Goal: Information Seeking & Learning: Learn about a topic

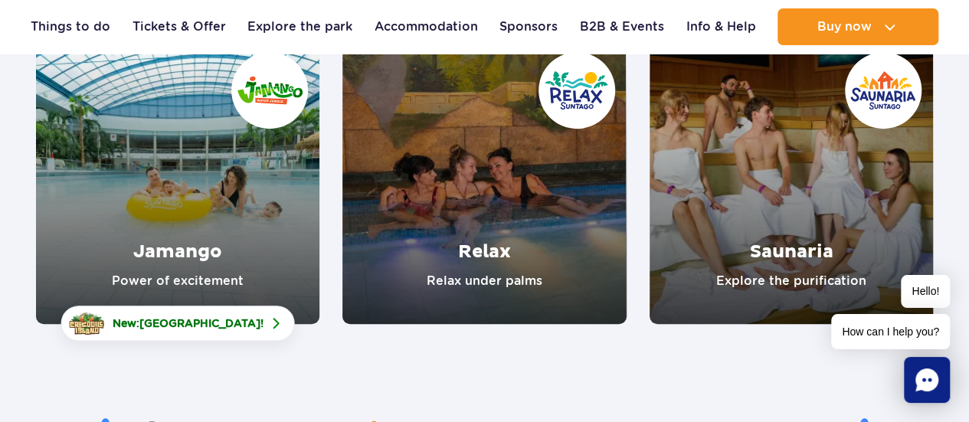
scroll to position [230, 0]
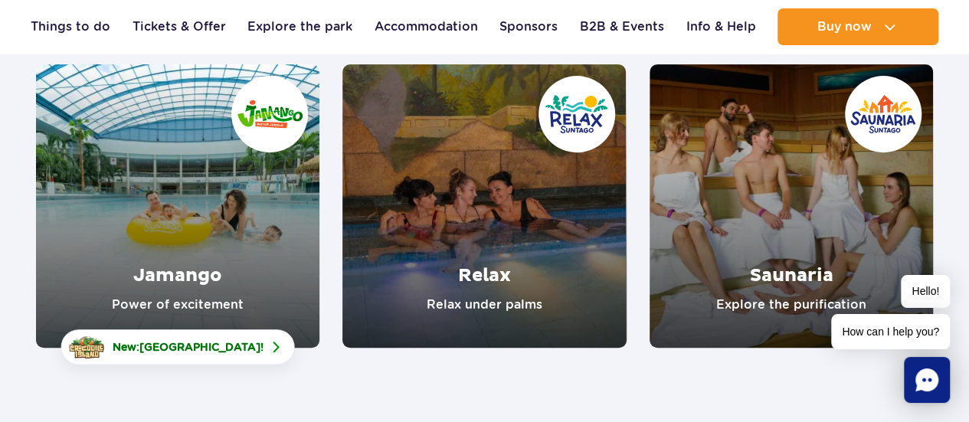
click at [179, 293] on link "Jamango" at bounding box center [177, 205] width 283 height 283
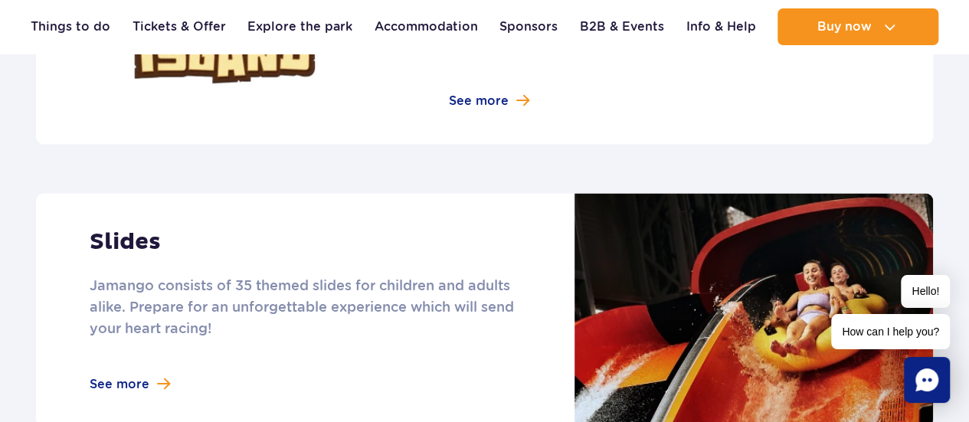
scroll to position [1225, 0]
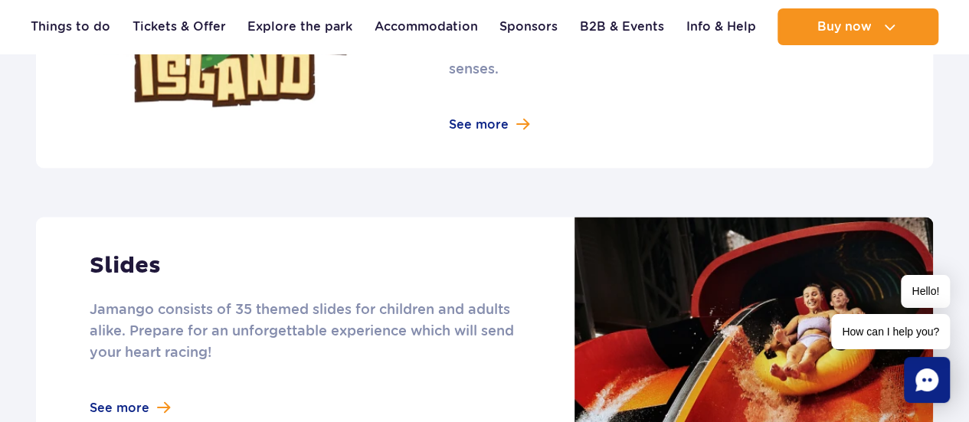
click at [123, 385] on link at bounding box center [484, 334] width 897 height 234
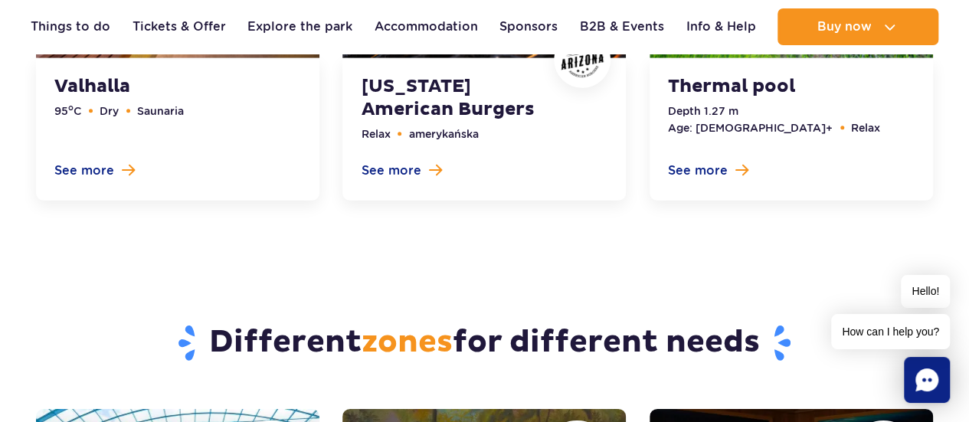
scroll to position [5360, 0]
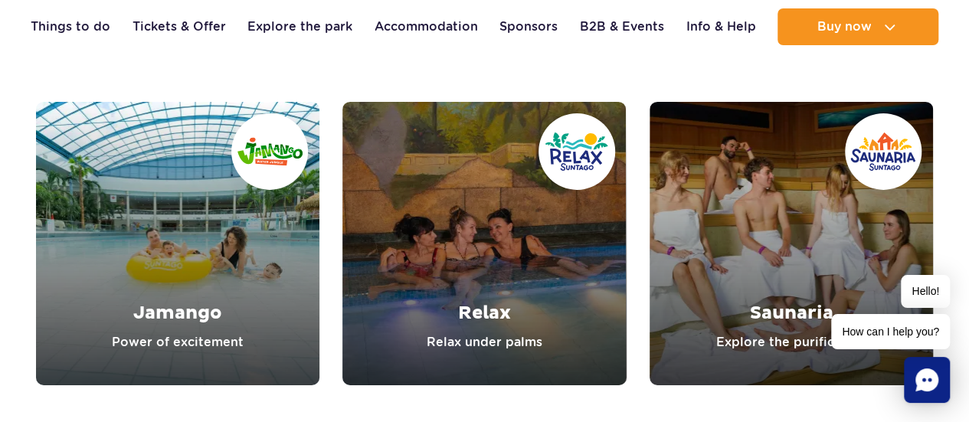
click at [519, 246] on link "Relax" at bounding box center [483, 243] width 283 height 283
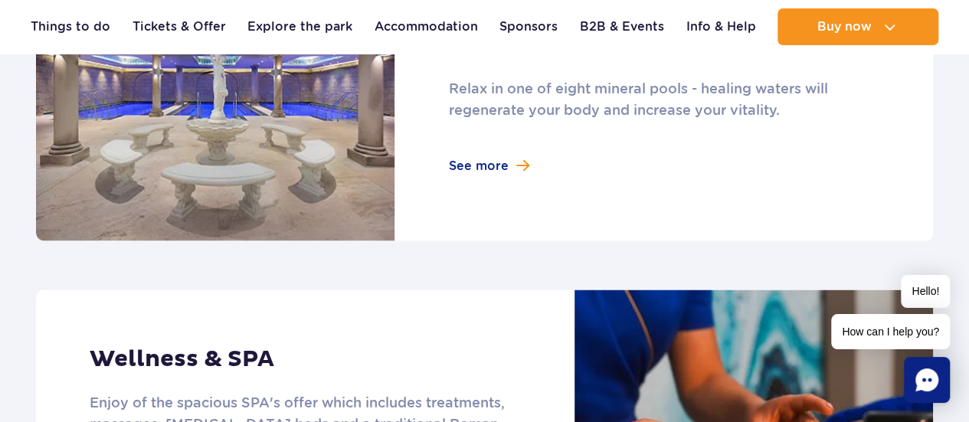
scroll to position [919, 0]
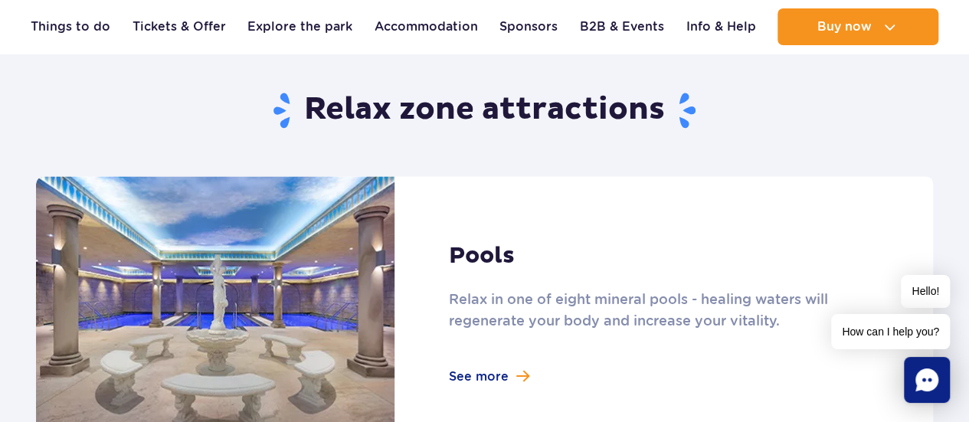
click at [470, 379] on link at bounding box center [484, 313] width 897 height 275
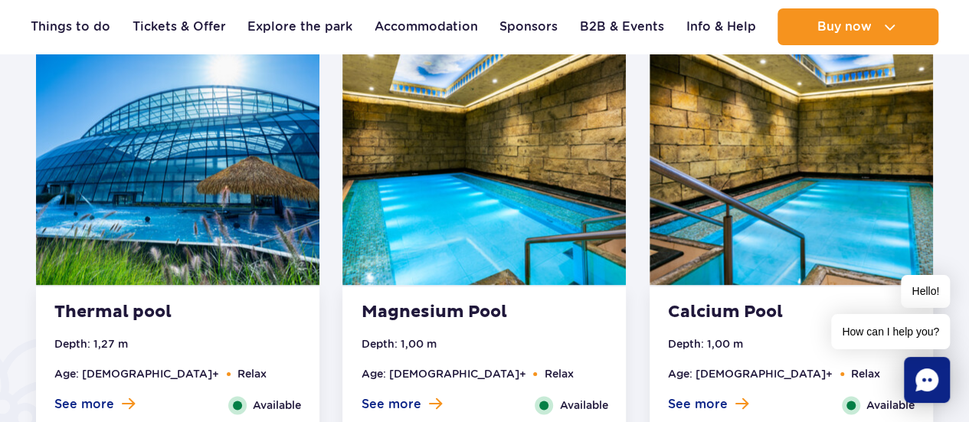
scroll to position [919, 0]
